Goal: Task Accomplishment & Management: Manage account settings

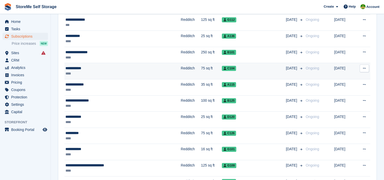
scroll to position [152, 0]
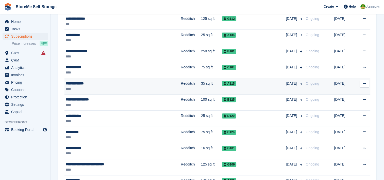
click at [144, 88] on div "****" at bounding box center [105, 88] width 80 height 5
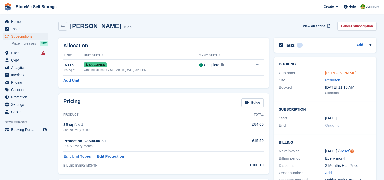
click at [333, 73] on link "[PERSON_NAME]" at bounding box center [340, 72] width 31 height 4
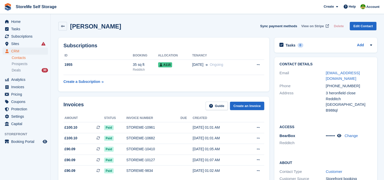
click at [317, 26] on span "View on Stripe" at bounding box center [312, 26] width 23 height 5
click at [27, 37] on span "Subscriptions" at bounding box center [26, 36] width 30 height 7
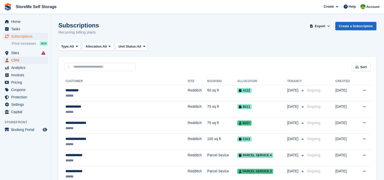
click at [15, 60] on span "CRM" at bounding box center [26, 60] width 30 height 7
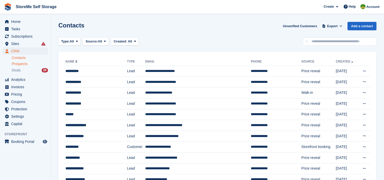
click at [20, 63] on span "Prospects" at bounding box center [20, 63] width 16 height 5
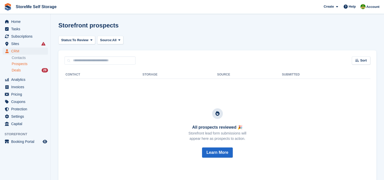
click at [16, 71] on span "Deals" at bounding box center [16, 70] width 9 height 5
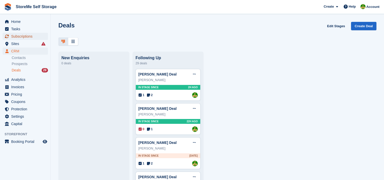
click at [15, 35] on span "Subscriptions" at bounding box center [26, 36] width 30 height 7
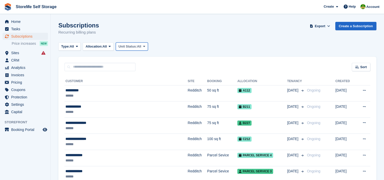
click at [138, 47] on span "All" at bounding box center [139, 46] width 4 height 5
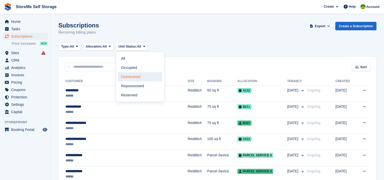
click at [130, 76] on link "Overlocked" at bounding box center [140, 76] width 44 height 9
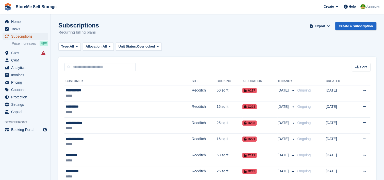
click at [34, 35] on span "Subscriptions" at bounding box center [26, 36] width 30 height 7
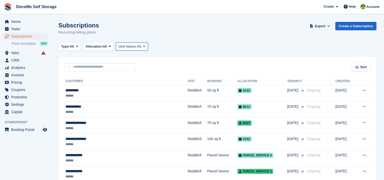
drag, startPoint x: 126, startPoint y: 47, endPoint x: 127, endPoint y: 53, distance: 6.1
click at [126, 47] on span "Unit Status:" at bounding box center [127, 46] width 19 height 5
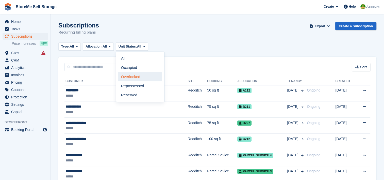
click at [128, 76] on link "Overlocked" at bounding box center [140, 76] width 44 height 9
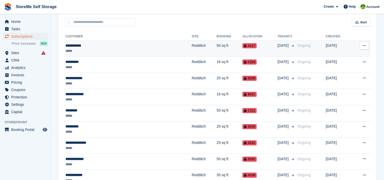
scroll to position [51, 0]
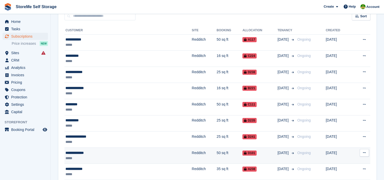
click at [191, 152] on td "Redditch" at bounding box center [203, 155] width 25 height 16
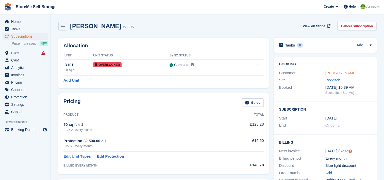
click at [348, 74] on link "Mathew Shipley" at bounding box center [340, 72] width 31 height 4
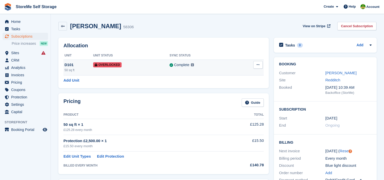
click at [258, 65] on icon at bounding box center [257, 64] width 3 height 3
click at [238, 75] on p "Remove Overlock" at bounding box center [238, 74] width 44 height 7
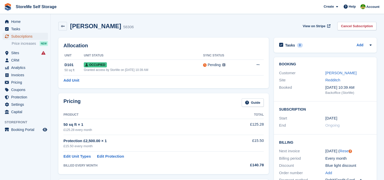
click at [24, 38] on span "Subscriptions" at bounding box center [26, 36] width 30 height 7
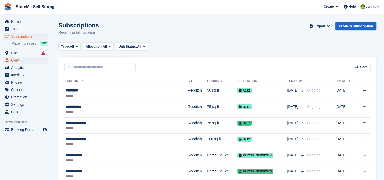
click at [15, 59] on span "CRM" at bounding box center [26, 60] width 30 height 7
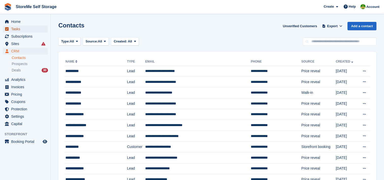
click at [16, 28] on span "Tasks" at bounding box center [26, 28] width 30 height 7
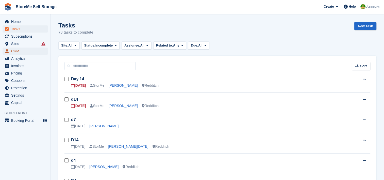
click at [13, 50] on span "CRM" at bounding box center [26, 50] width 30 height 7
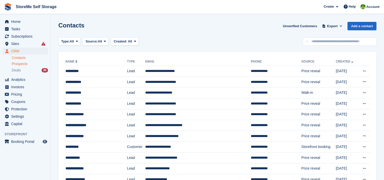
click at [21, 63] on span "Prospects" at bounding box center [20, 63] width 16 height 5
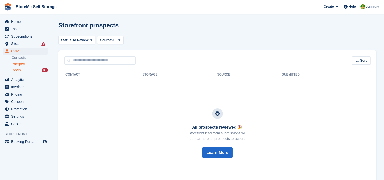
click at [20, 69] on span "Deals" at bounding box center [16, 70] width 9 height 5
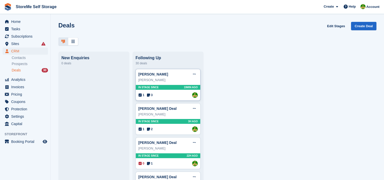
click at [149, 79] on div "Claire Maurice" at bounding box center [167, 79] width 59 height 5
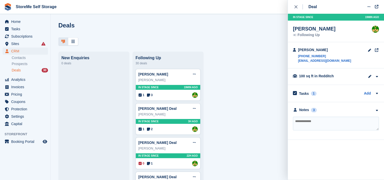
click at [303, 78] on div "100 sq ft in Redditch Site Redditch Unit Type 100 sq ft" at bounding box center [332, 76] width 67 height 6
click at [17, 95] on span "Pricing" at bounding box center [26, 94] width 30 height 7
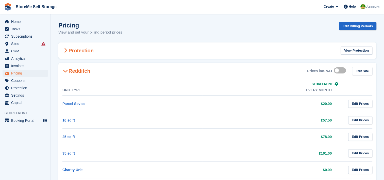
click at [64, 47] on span at bounding box center [65, 50] width 6 height 6
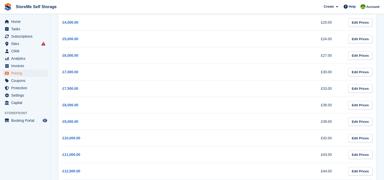
scroll to position [127, 0]
click at [24, 51] on span "CRM" at bounding box center [26, 50] width 30 height 7
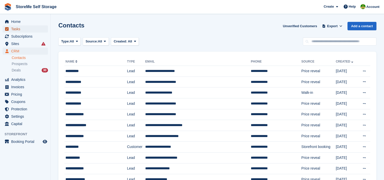
click at [20, 30] on span "Tasks" at bounding box center [26, 28] width 30 height 7
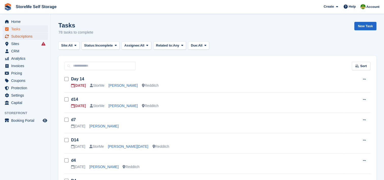
click at [19, 37] on span "Subscriptions" at bounding box center [26, 36] width 30 height 7
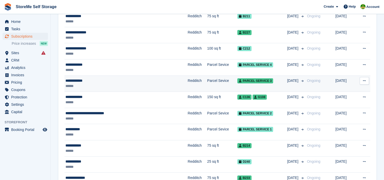
scroll to position [101, 0]
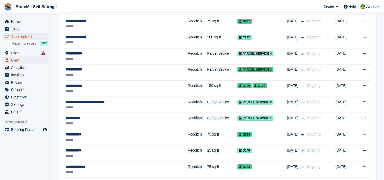
click at [16, 58] on span "CRM" at bounding box center [26, 60] width 30 height 7
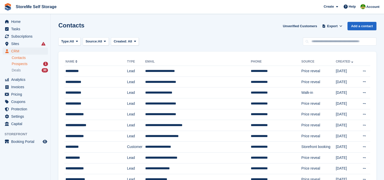
click at [25, 64] on span "Prospects" at bounding box center [20, 63] width 16 height 5
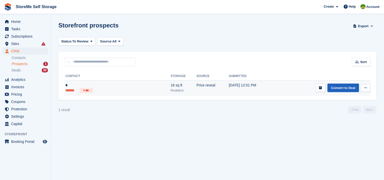
click at [347, 88] on link "Convert to Deal" at bounding box center [342, 87] width 31 height 8
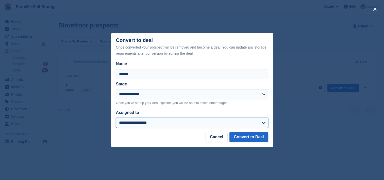
click at [129, 122] on select "**********" at bounding box center [192, 122] width 152 height 10
select select "**"
click at [116, 118] on select "**********" at bounding box center [192, 122] width 152 height 10
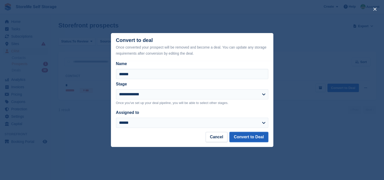
click at [253, 136] on button "Convert to Deal" at bounding box center [248, 137] width 39 height 10
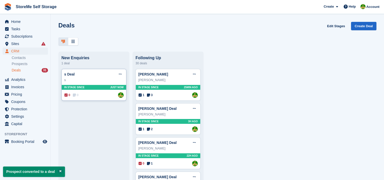
click at [93, 90] on div "In stage since Just now" at bounding box center [94, 87] width 64 height 5
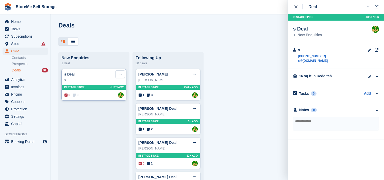
click at [119, 74] on icon at bounding box center [120, 73] width 3 height 3
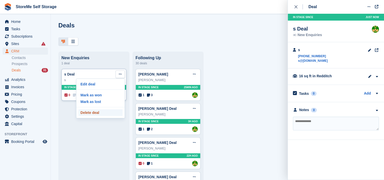
click at [95, 115] on p "Delete deal" at bounding box center [100, 112] width 44 height 7
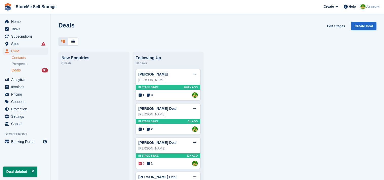
click at [18, 59] on link "Contacts" at bounding box center [30, 57] width 36 height 5
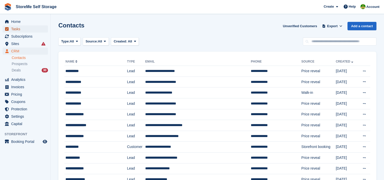
click at [16, 27] on span "Tasks" at bounding box center [26, 28] width 30 height 7
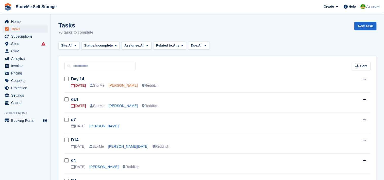
click at [116, 84] on link "Lucy Foster" at bounding box center [123, 85] width 29 height 4
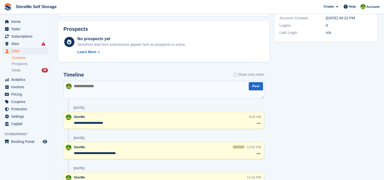
scroll to position [153, 0]
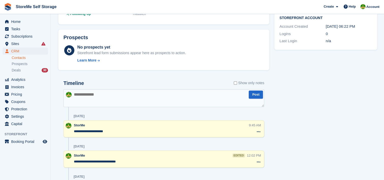
click at [100, 94] on textarea at bounding box center [163, 98] width 201 height 18
type textarea "**********"
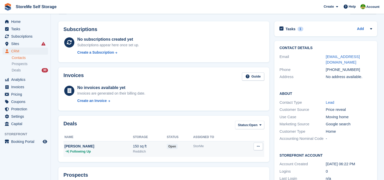
scroll to position [25, 0]
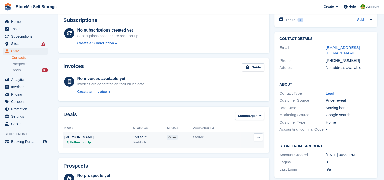
click at [104, 137] on div "Lucy Foster" at bounding box center [98, 136] width 68 height 5
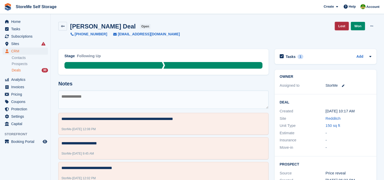
click at [339, 25] on link "Lost" at bounding box center [341, 26] width 14 height 8
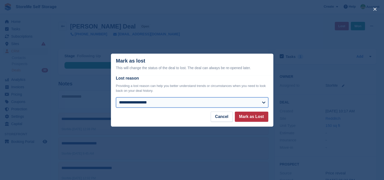
click at [150, 100] on select "**********" at bounding box center [192, 102] width 152 height 10
select select "**********"
click at [116, 97] on select "**********" at bounding box center [192, 102] width 152 height 10
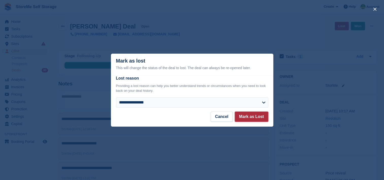
click at [259, 114] on button "Mark as Lost" at bounding box center [251, 116] width 33 height 10
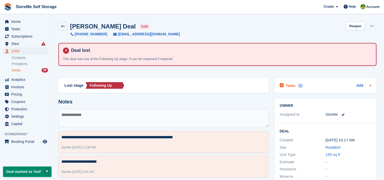
click at [291, 83] on h2 "Tasks" at bounding box center [290, 85] width 10 height 5
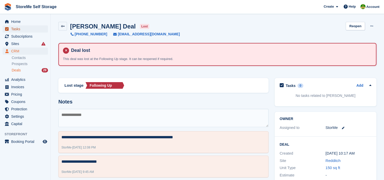
click at [13, 27] on span "Tasks" at bounding box center [26, 28] width 30 height 7
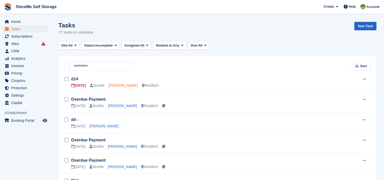
click at [115, 86] on link "Cyrus Hays" at bounding box center [123, 85] width 29 height 4
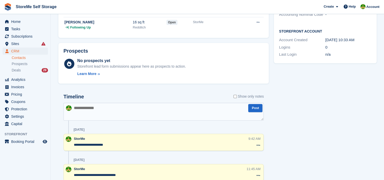
scroll to position [152, 0]
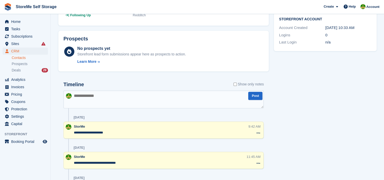
click at [127, 98] on textarea at bounding box center [163, 99] width 200 height 18
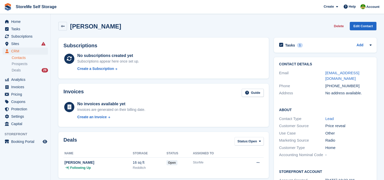
scroll to position [0, 0]
drag, startPoint x: 353, startPoint y: 80, endPoint x: 330, endPoint y: 79, distance: 22.8
click at [330, 83] on div "+447400123456" at bounding box center [348, 86] width 46 height 6
copy div "7400123456"
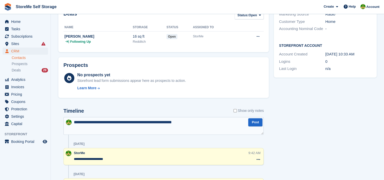
scroll to position [127, 0]
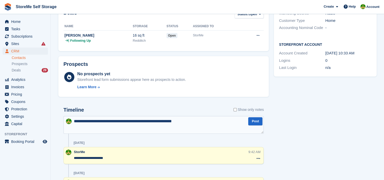
click at [194, 126] on textarea "**********" at bounding box center [163, 125] width 200 height 18
type textarea "**********"
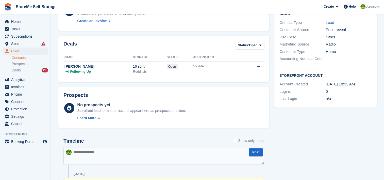
scroll to position [0, 0]
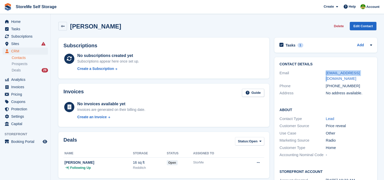
drag, startPoint x: 358, startPoint y: 73, endPoint x: 324, endPoint y: 71, distance: 34.3
click at [324, 71] on div "Email sarnya@gmail.com" at bounding box center [325, 75] width 92 height 13
copy div "sarnya@gmail.com"
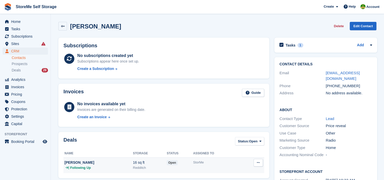
click at [115, 163] on div "Cyrus Hays" at bounding box center [98, 161] width 68 height 5
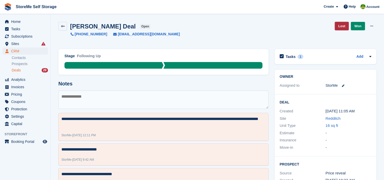
click at [343, 27] on link "Lost" at bounding box center [341, 26] width 14 height 8
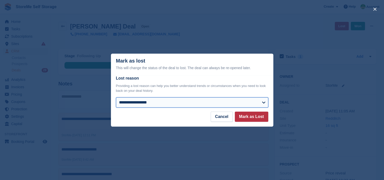
click at [133, 104] on select "**********" at bounding box center [192, 102] width 152 height 10
select select "**********"
click at [116, 97] on select "**********" at bounding box center [192, 102] width 152 height 10
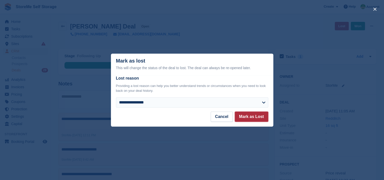
click at [250, 121] on button "Mark as Lost" at bounding box center [251, 116] width 33 height 10
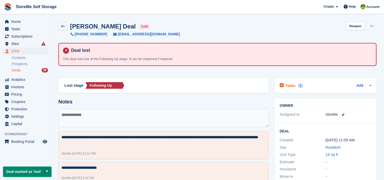
click at [290, 85] on h2 "Tasks" at bounding box center [290, 85] width 10 height 5
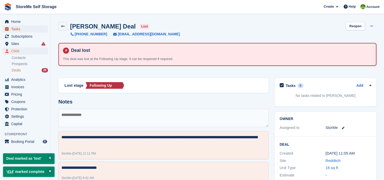
click at [24, 28] on span "Tasks" at bounding box center [26, 28] width 30 height 7
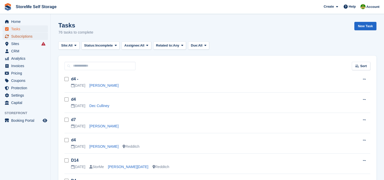
click at [27, 38] on span "Subscriptions" at bounding box center [26, 36] width 30 height 7
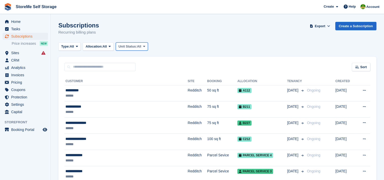
click at [132, 45] on span "Unit Status:" at bounding box center [127, 46] width 19 height 5
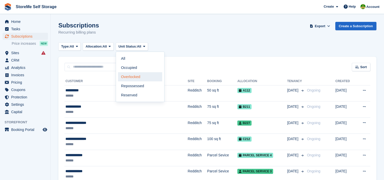
click at [129, 77] on link "Overlocked" at bounding box center [140, 76] width 44 height 9
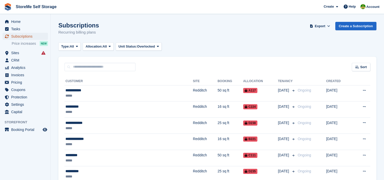
click at [29, 36] on span "Subscriptions" at bounding box center [26, 36] width 30 height 7
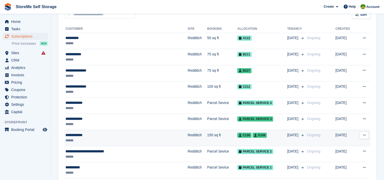
scroll to position [76, 0]
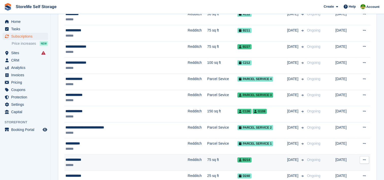
click at [187, 160] on td "Redditch" at bounding box center [197, 162] width 20 height 16
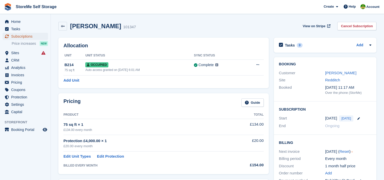
click at [33, 35] on span "Subscriptions" at bounding box center [26, 36] width 30 height 7
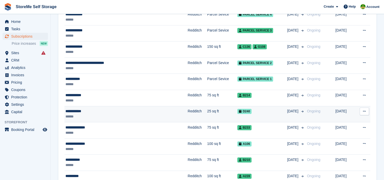
scroll to position [152, 0]
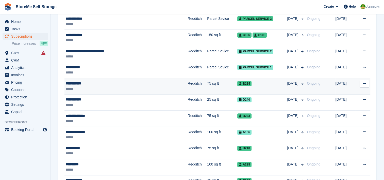
click at [120, 81] on div "**********" at bounding box center [108, 83] width 87 height 5
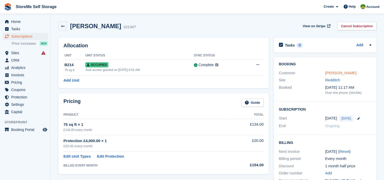
click at [334, 70] on link "[PERSON_NAME]" at bounding box center [340, 72] width 31 height 4
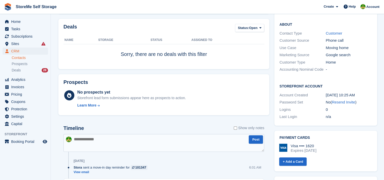
scroll to position [153, 0]
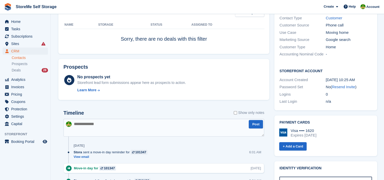
click at [156, 129] on textarea at bounding box center [163, 127] width 201 height 18
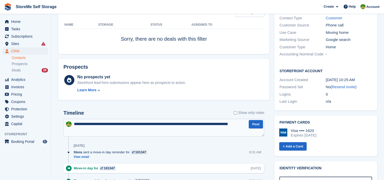
type textarea "**********"
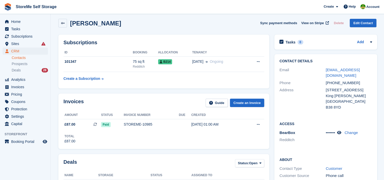
scroll to position [0, 0]
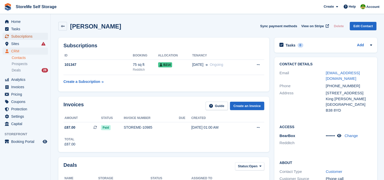
click at [29, 37] on span "Subscriptions" at bounding box center [26, 36] width 30 height 7
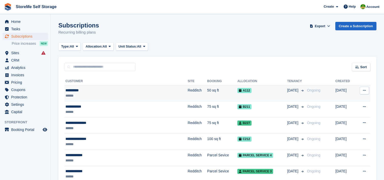
click at [187, 94] on td "Redditch" at bounding box center [197, 93] width 20 height 16
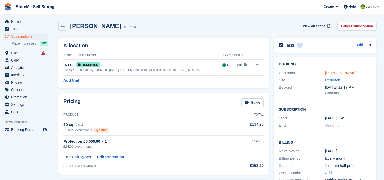
click at [333, 74] on link "[PERSON_NAME]" at bounding box center [340, 72] width 31 height 4
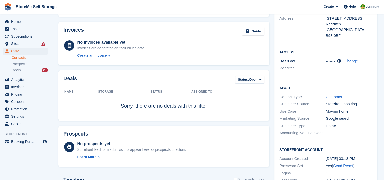
scroll to position [25, 0]
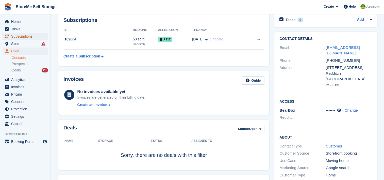
click at [29, 36] on span "Subscriptions" at bounding box center [26, 36] width 30 height 7
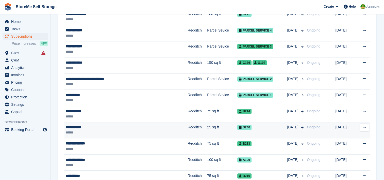
scroll to position [127, 0]
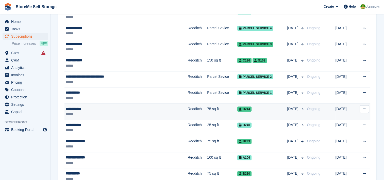
click at [129, 106] on div "**********" at bounding box center [108, 108] width 87 height 5
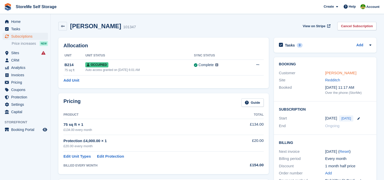
click at [335, 72] on link "Kim O'Reilly" at bounding box center [340, 72] width 31 height 4
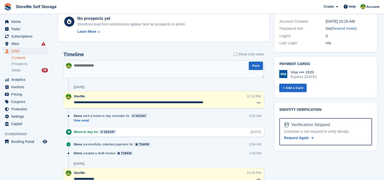
scroll to position [203, 0]
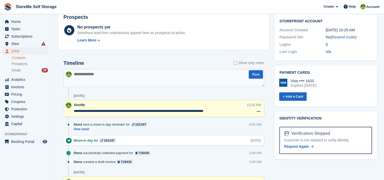
click at [111, 80] on textarea at bounding box center [163, 78] width 201 height 18
type textarea "**********"
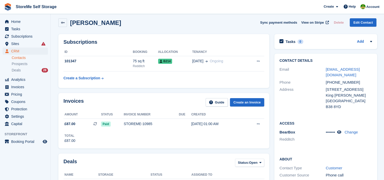
scroll to position [0, 0]
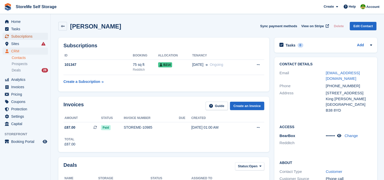
click at [22, 36] on span "Subscriptions" at bounding box center [26, 36] width 30 height 7
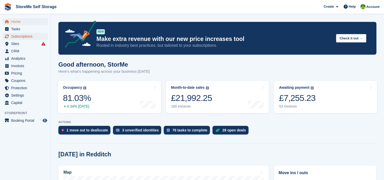
click at [20, 35] on span "Subscriptions" at bounding box center [26, 36] width 30 height 7
